Goal: Navigation & Orientation: Find specific page/section

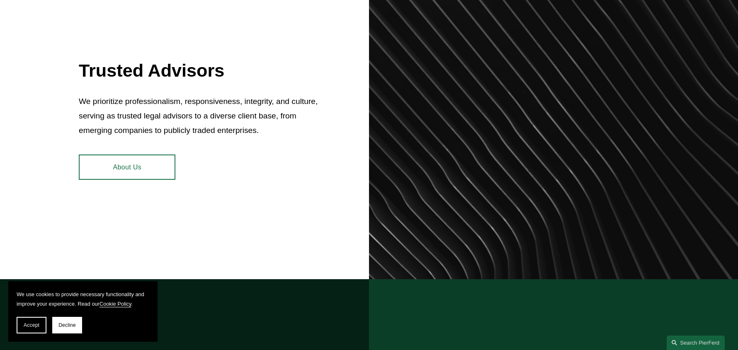
scroll to position [414, 0]
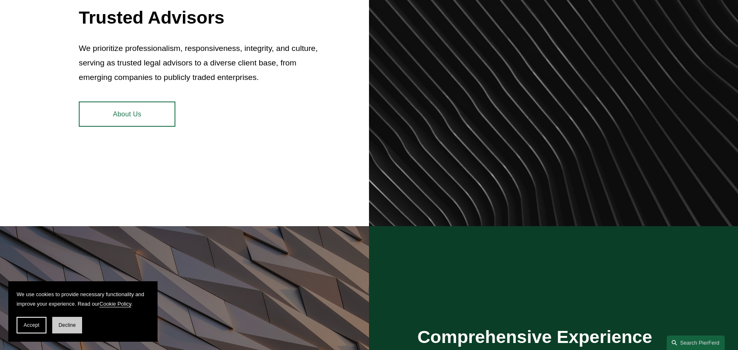
click at [74, 320] on button "Decline" at bounding box center [67, 325] width 30 height 17
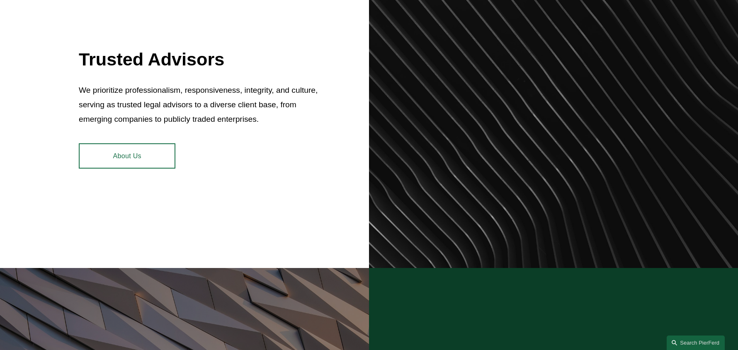
scroll to position [0, 0]
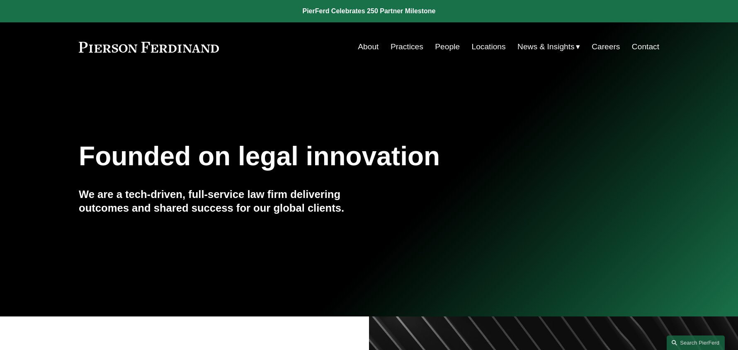
click at [448, 44] on link "People" at bounding box center [447, 47] width 25 height 16
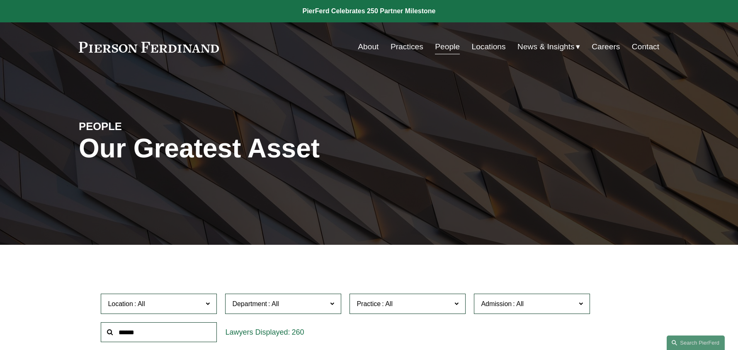
click at [477, 49] on link "Locations" at bounding box center [488, 47] width 34 height 16
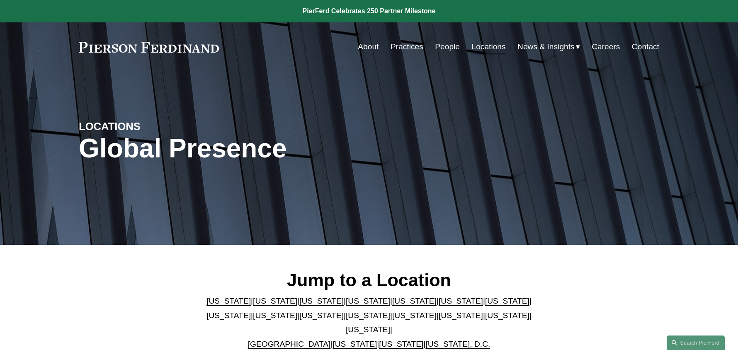
click at [47, 54] on div "Skip to Content About Practices People Locations" at bounding box center [369, 46] width 738 height 49
